Goal: Task Accomplishment & Management: Manage account settings

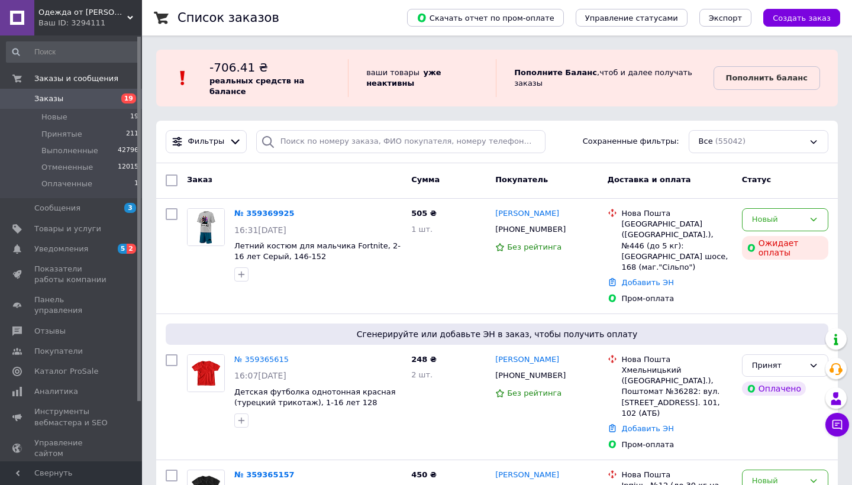
click at [246, 215] on link "№ 359369925" at bounding box center [264, 213] width 60 height 9
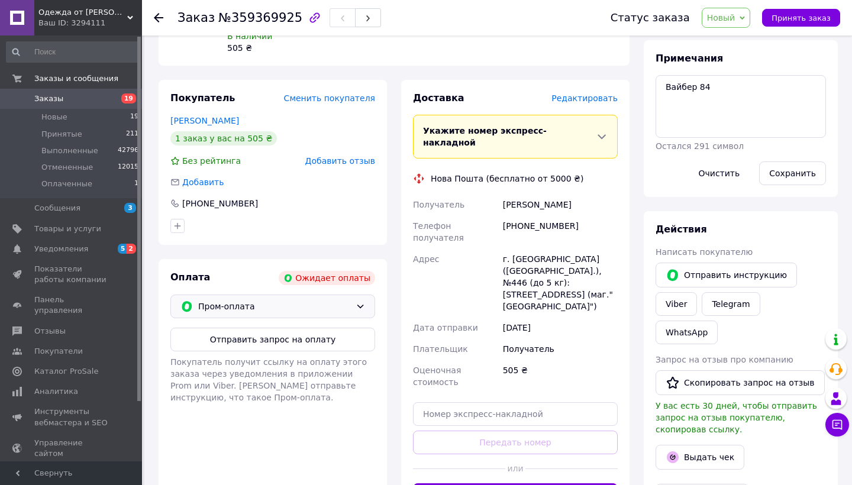
scroll to position [153, 0]
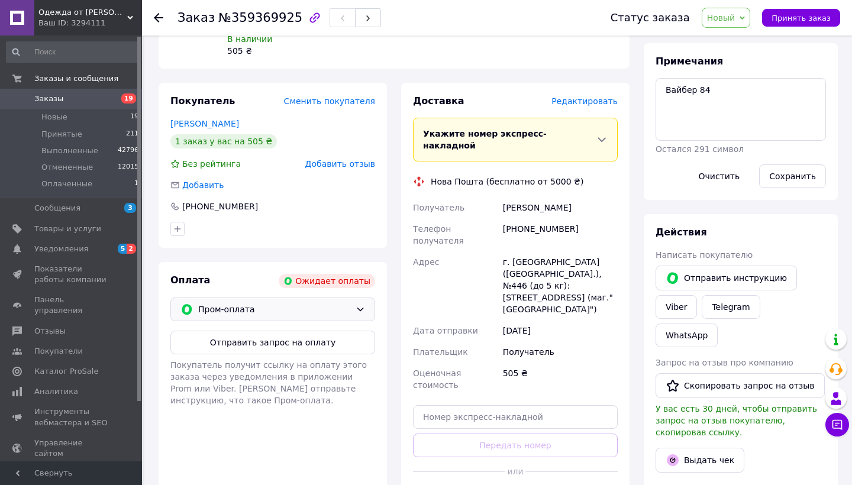
click at [318, 304] on span "Пром-оплата" at bounding box center [274, 309] width 153 height 13
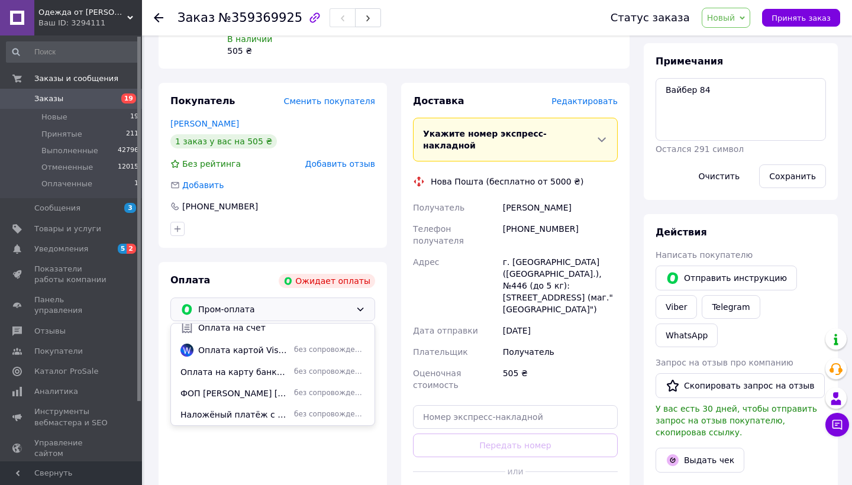
scroll to position [54, 0]
click at [241, 395] on span "ФОП [PERSON_NAME] [FINANCIAL_ID] ЄДРПОУ 3319609367" at bounding box center [235, 394] width 109 height 12
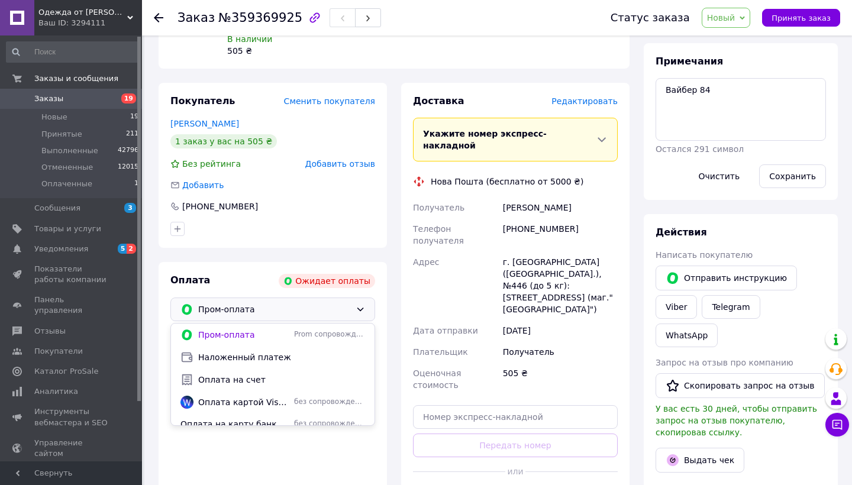
scroll to position [154, 0]
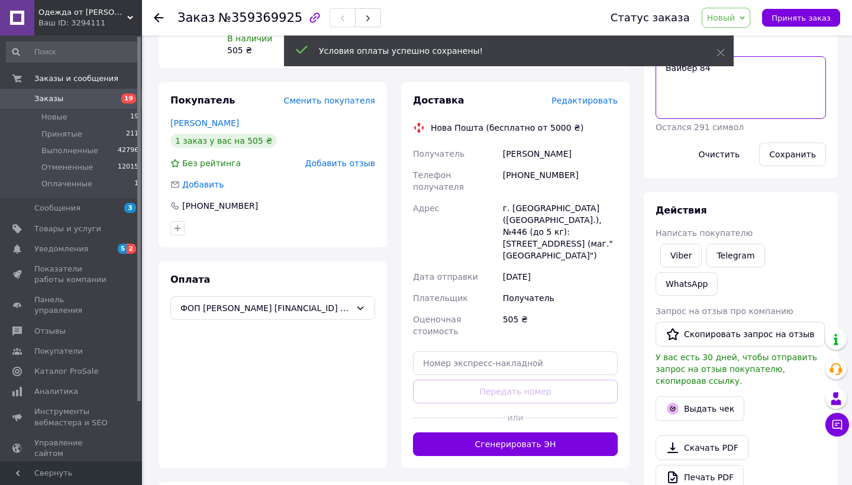
click at [659, 70] on textarea "Вайбер 84" at bounding box center [741, 87] width 170 height 63
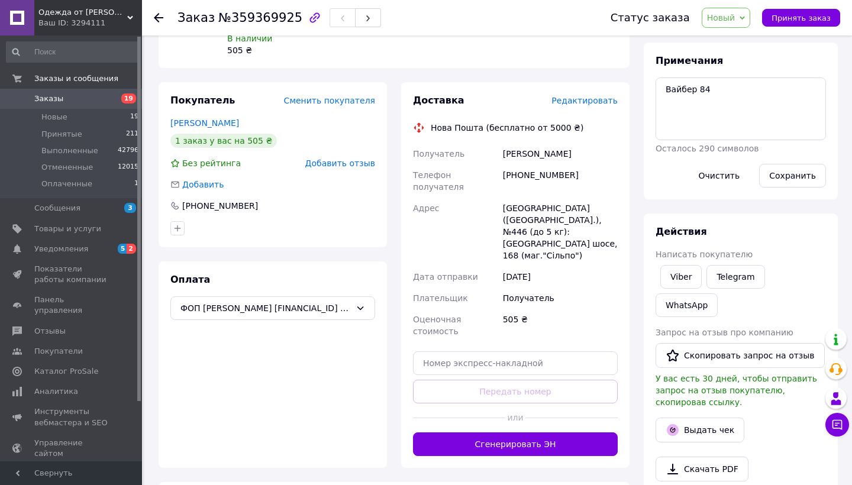
click at [660, 71] on div "Примечания Вайбер 84 Осталось 290 символов Очистить Сохранить" at bounding box center [741, 120] width 170 height 133
click at [666, 80] on textarea "Вайбер 84" at bounding box center [741, 109] width 170 height 63
type textarea "Оплатив на картку Вайбер 84"
click at [782, 170] on button "Сохранить" at bounding box center [792, 176] width 67 height 24
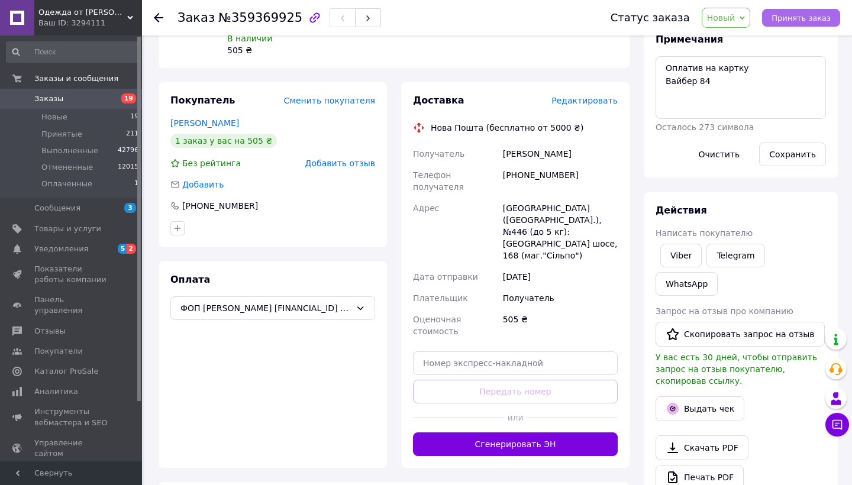
click at [794, 20] on span "Принять заказ" at bounding box center [801, 18] width 59 height 9
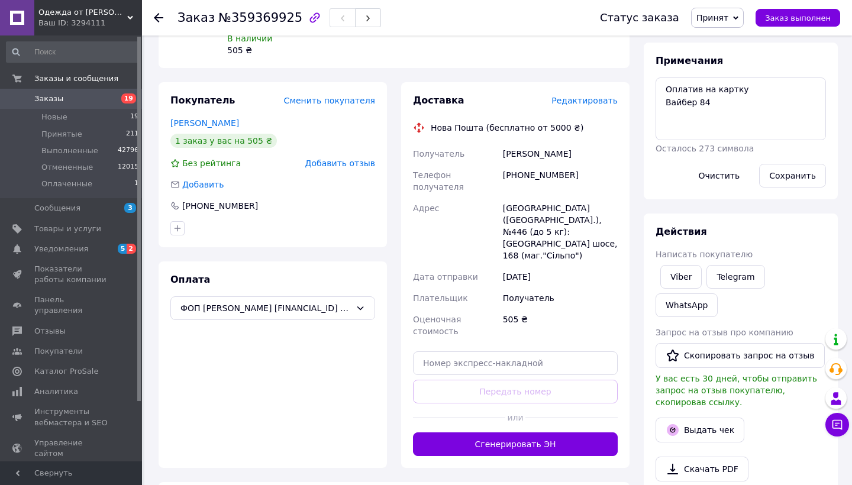
click at [123, 96] on span "19" at bounding box center [128, 99] width 15 height 10
